Goal: Transaction & Acquisition: Subscribe to service/newsletter

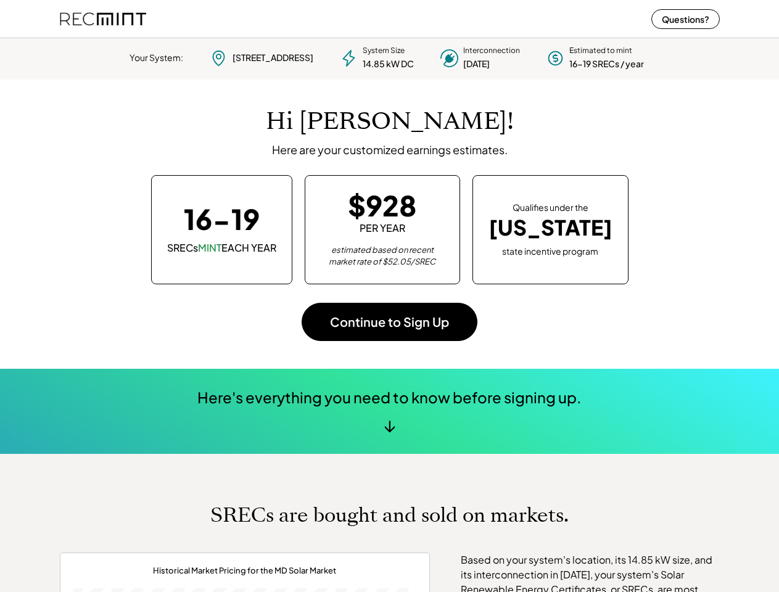
scroll to position [173, 344]
click at [389, 296] on div "Hi [PERSON_NAME]! Here are your customized earnings estimates. 16-19 SRECs MINT…" at bounding box center [390, 224] width 660 height 289
click at [389, 313] on button "Continue to Sign Up" at bounding box center [390, 322] width 176 height 38
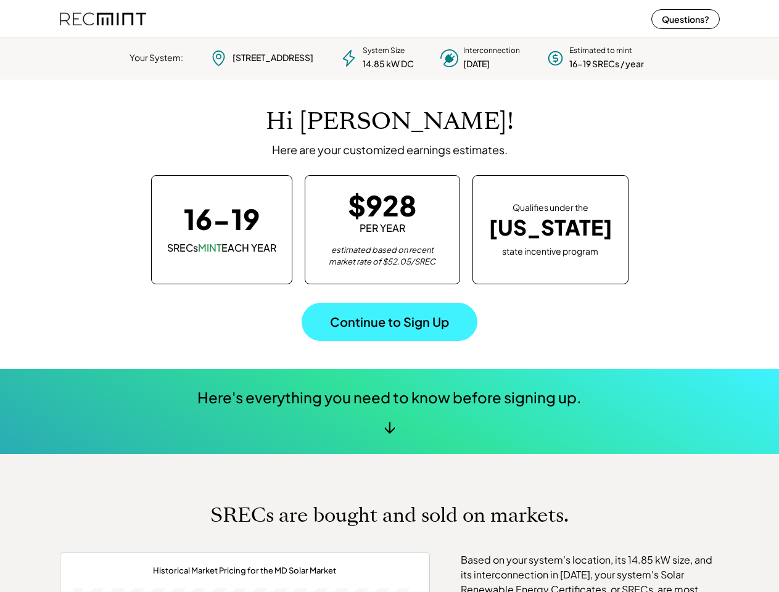
click at [389, 56] on div "System Size 14.85 kW DC" at bounding box center [388, 58] width 51 height 25
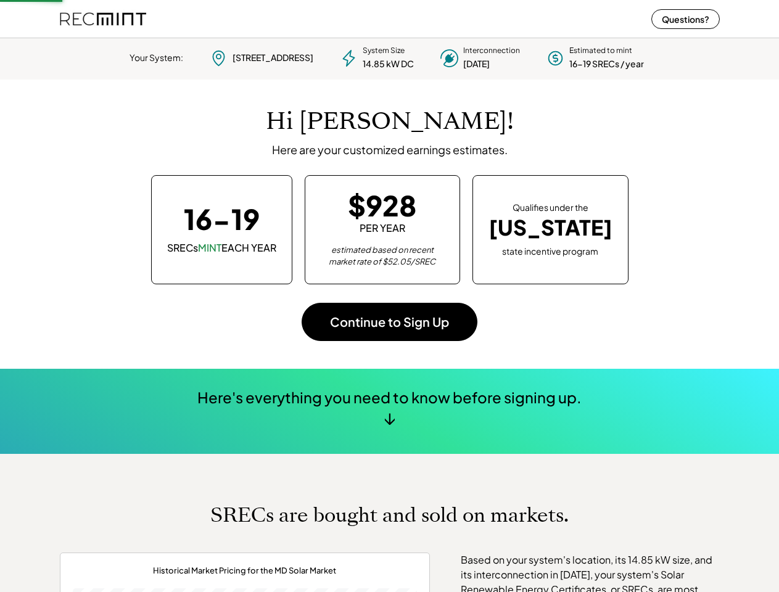
click at [389, 56] on div "System Size 14.85 kW DC" at bounding box center [388, 58] width 51 height 25
click at [390, 58] on div "14.85 kW DC" at bounding box center [388, 64] width 51 height 12
click at [149, 58] on div "Your System:" at bounding box center [157, 58] width 54 height 12
click at [255, 58] on div "[STREET_ADDRESS]" at bounding box center [273, 58] width 81 height 12
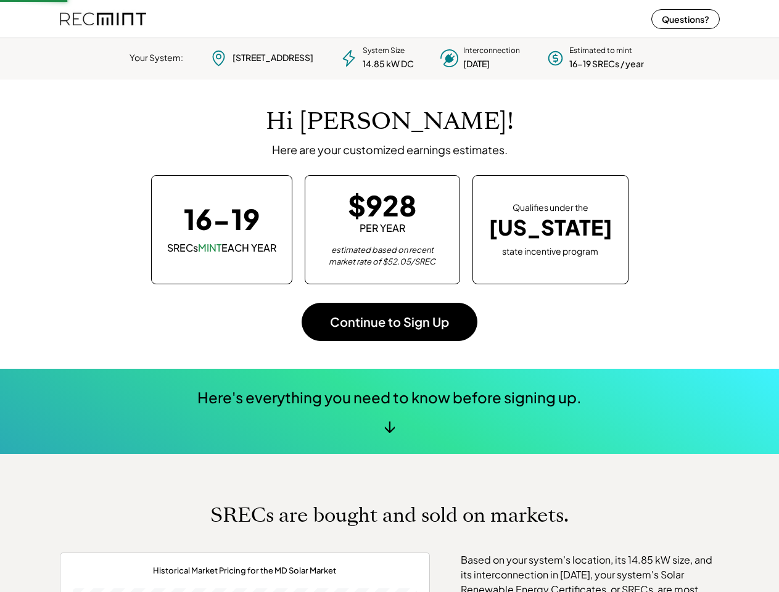
click at [267, 57] on div "[STREET_ADDRESS]" at bounding box center [273, 58] width 81 height 12
click at [372, 58] on div "14.85 kW DC" at bounding box center [388, 64] width 51 height 12
